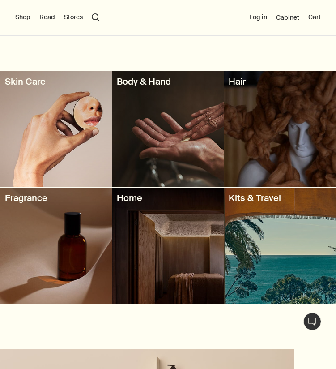
scroll to position [987, 0]
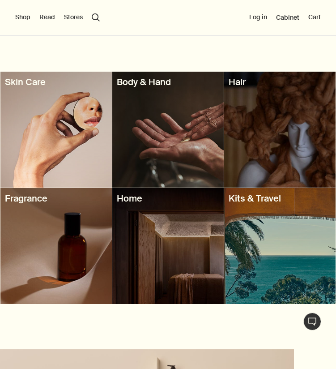
click at [148, 136] on div at bounding box center [168, 130] width 112 height 116
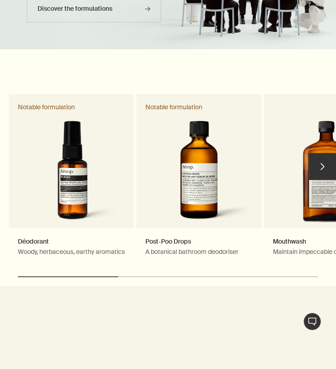
scroll to position [754, 0]
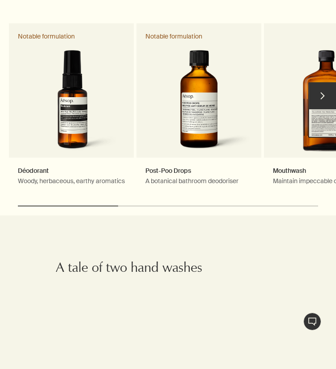
click at [328, 94] on button "chevron" at bounding box center [323, 95] width 27 height 27
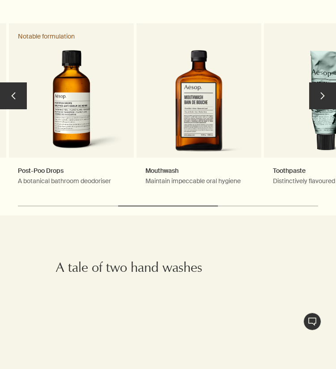
click at [328, 98] on button "chevron" at bounding box center [323, 95] width 27 height 27
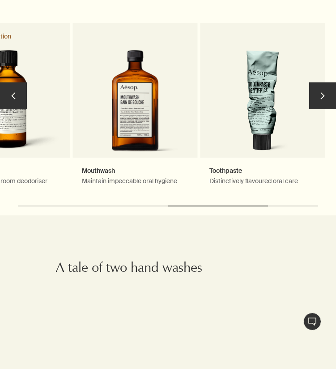
click at [328, 98] on button "chevron" at bounding box center [323, 95] width 27 height 27
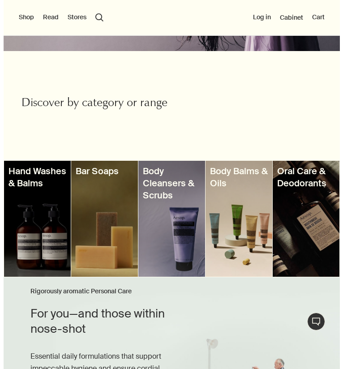
scroll to position [0, 0]
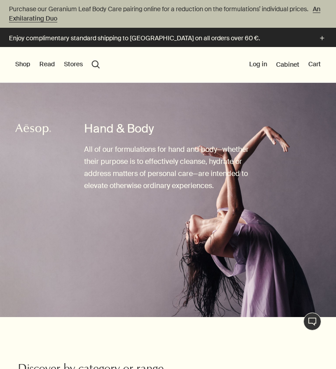
click at [24, 65] on button "Shop" at bounding box center [22, 64] width 15 height 9
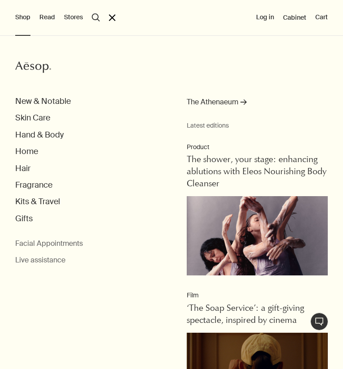
click at [93, 17] on button "search Search" at bounding box center [96, 17] width 8 height 8
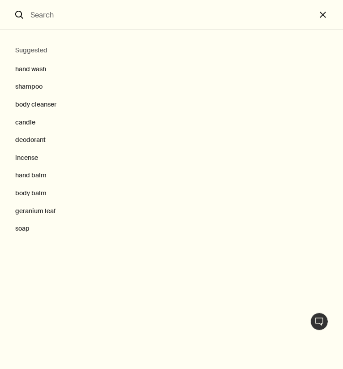
click at [93, 17] on input "Search" at bounding box center [171, 15] width 289 height 30
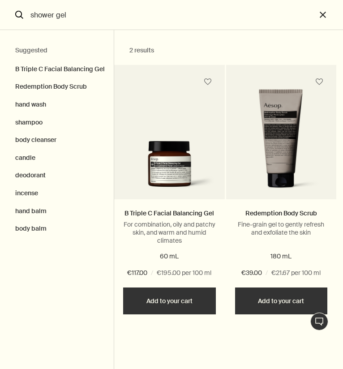
click at [93, 17] on input "shower gel" at bounding box center [171, 15] width 289 height 30
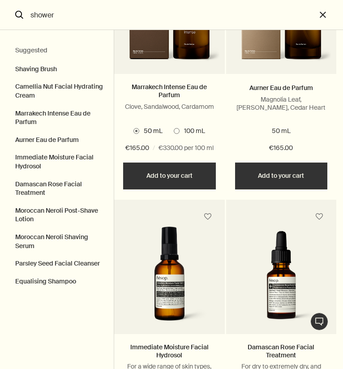
scroll to position [386, 0]
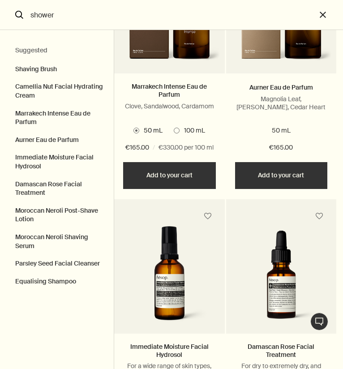
type input "shower"
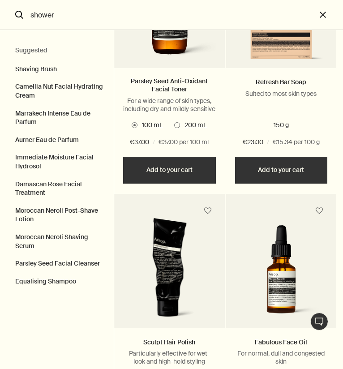
scroll to position [3323, 0]
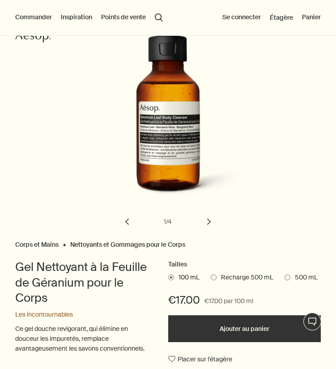
scroll to position [101, 0]
